Goal: Communication & Community: Answer question/provide support

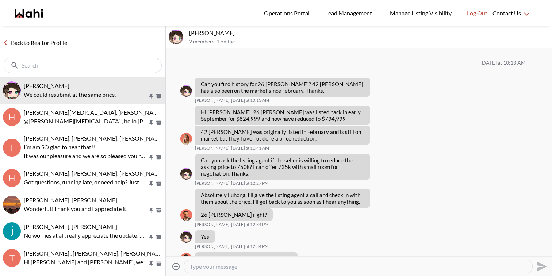
scroll to position [620, 0]
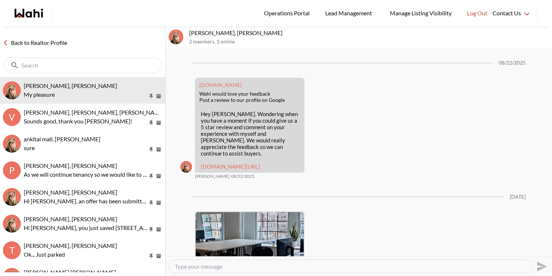
scroll to position [1184, 0]
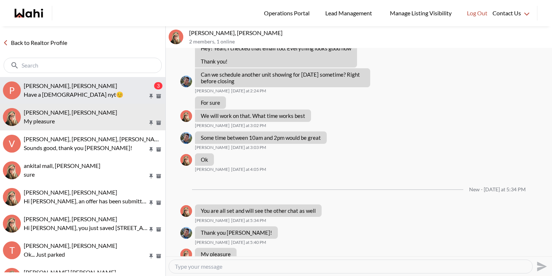
click at [111, 91] on p "Have a [DEMOGRAPHIC_DATA] nyt😊" at bounding box center [86, 94] width 124 height 9
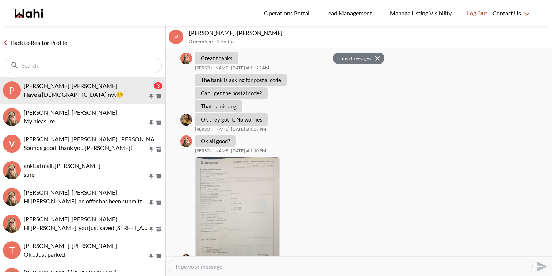
scroll to position [2757, 0]
click at [355, 59] on button "Unread messages" at bounding box center [353, 59] width 40 height 12
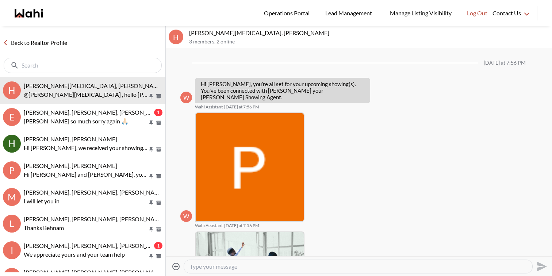
scroll to position [290, 0]
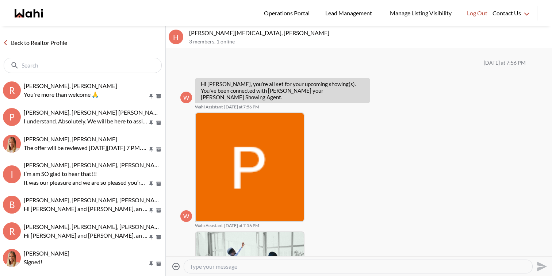
scroll to position [486, 0]
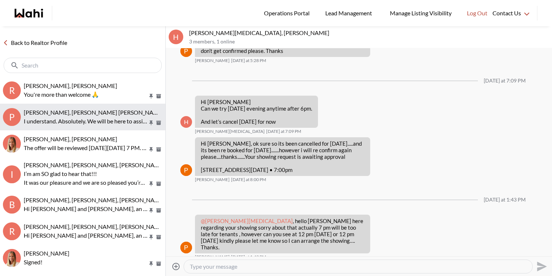
click at [81, 120] on p "I understand. Absolutely. We will be here to assist for the next one! I too fee…" at bounding box center [86, 121] width 124 height 9
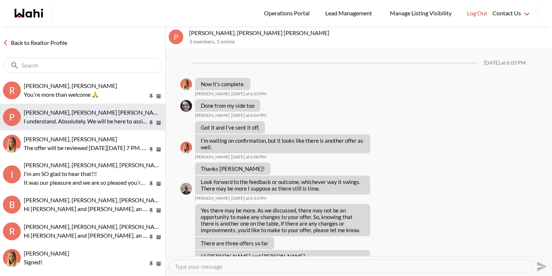
scroll to position [426, 0]
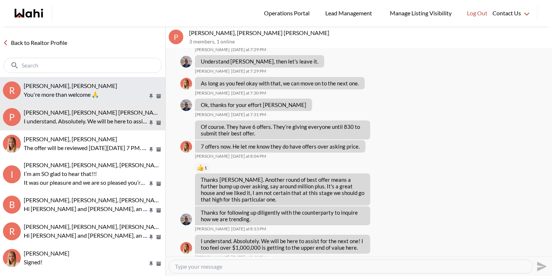
click at [97, 92] on p "You're more than welcome 🙏" at bounding box center [86, 94] width 124 height 9
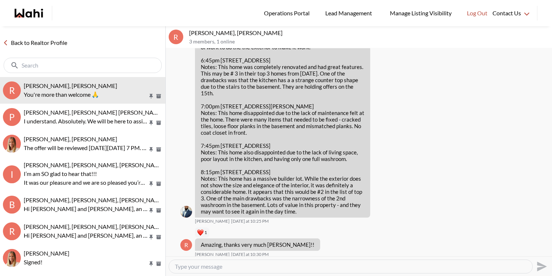
scroll to position [682, 0]
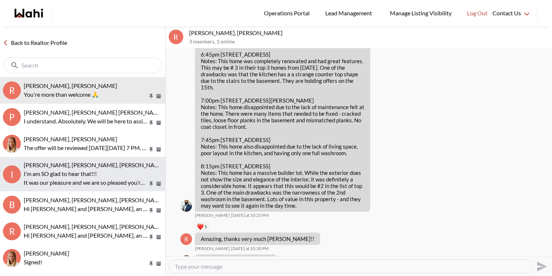
click at [101, 178] on p "It was our pleasure and we are so pleased you’re happy!" at bounding box center [86, 182] width 124 height 9
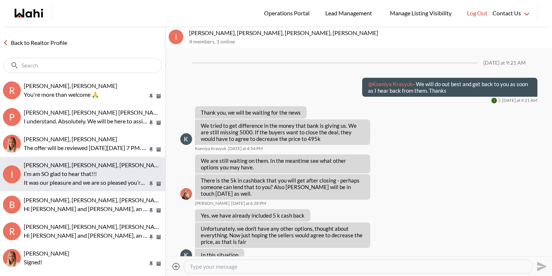
scroll to position [571, 0]
